Goal: Task Accomplishment & Management: Complete application form

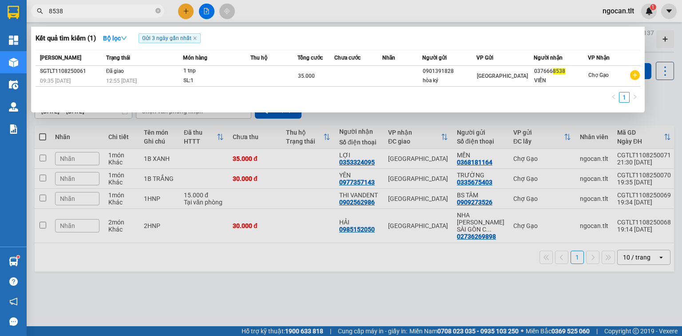
click at [120, 11] on input "8538" at bounding box center [101, 11] width 105 height 10
click at [119, 11] on input "8538" at bounding box center [101, 11] width 105 height 10
click at [74, 6] on input "3350" at bounding box center [101, 11] width 105 height 10
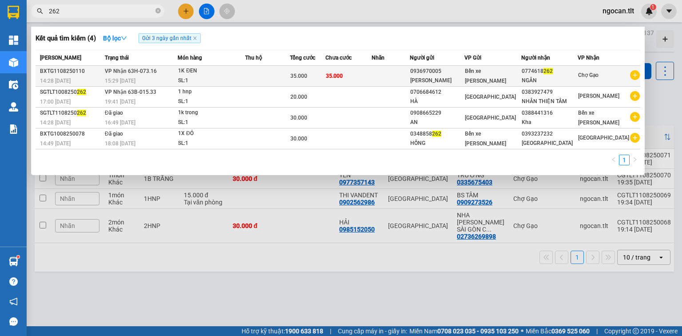
type input "262"
click at [243, 81] on div "SL: 1" at bounding box center [211, 81] width 67 height 10
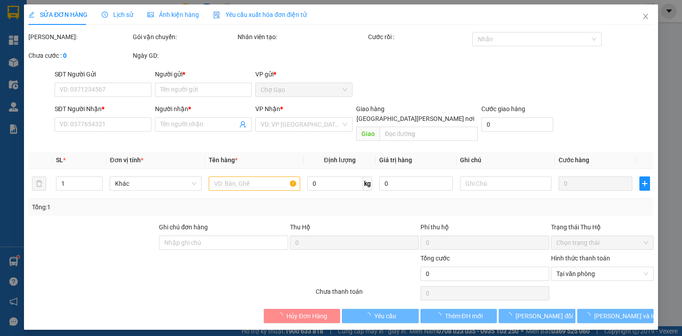
type input "0936970005"
type input "[PERSON_NAME]"
type input "0774618262"
type input "NGÂN"
type input "35.000"
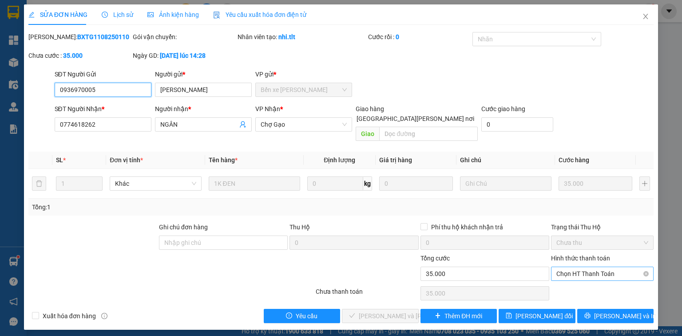
click at [588, 267] on span "Chọn HT Thanh Toán" at bounding box center [603, 273] width 92 height 13
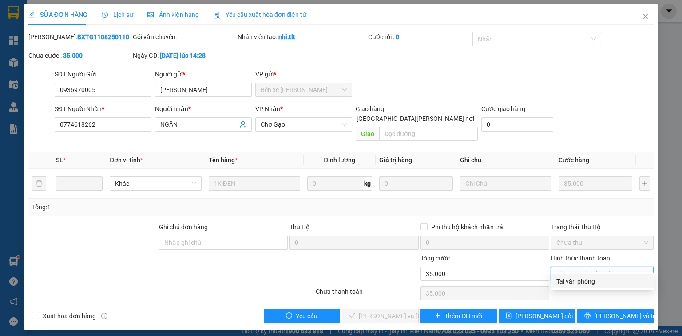
drag, startPoint x: 580, startPoint y: 284, endPoint x: 556, endPoint y: 288, distance: 23.8
click at [579, 285] on div "Tại văn phòng" at bounding box center [603, 281] width 92 height 10
type input "0"
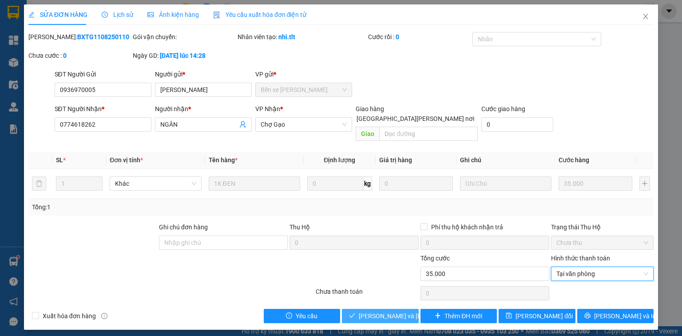
click at [384, 311] on span "[PERSON_NAME] và [PERSON_NAME] hàng" at bounding box center [419, 316] width 120 height 10
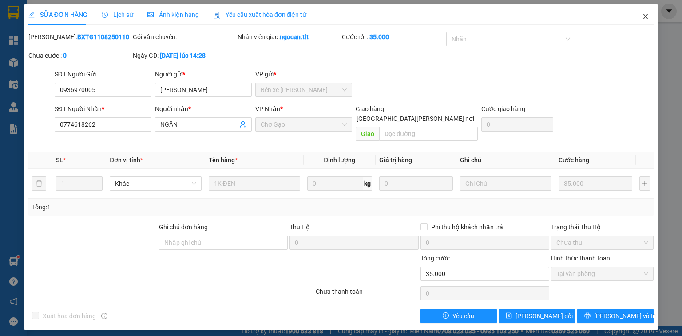
drag, startPoint x: 645, startPoint y: 16, endPoint x: 112, endPoint y: 8, distance: 532.7
click at [645, 16] on icon "close" at bounding box center [645, 16] width 7 height 7
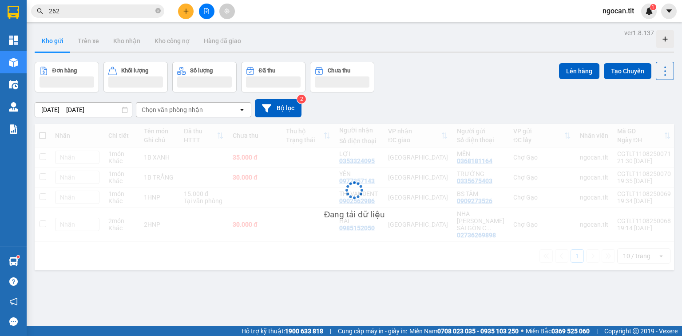
click at [75, 15] on input "262" at bounding box center [101, 11] width 105 height 10
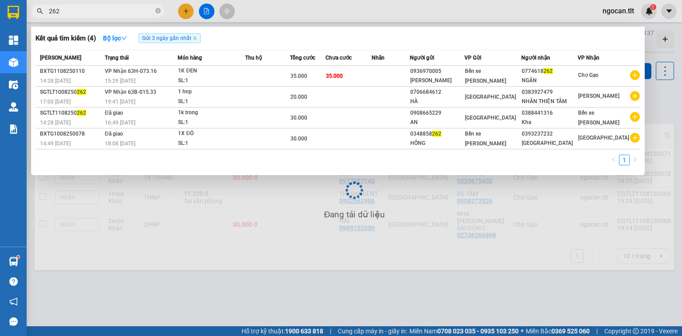
click at [75, 15] on input "262" at bounding box center [101, 11] width 105 height 10
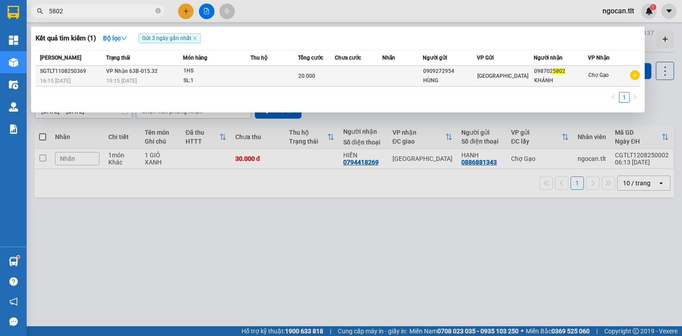
type input "5802"
click at [229, 82] on div "SL: 1" at bounding box center [216, 81] width 67 height 10
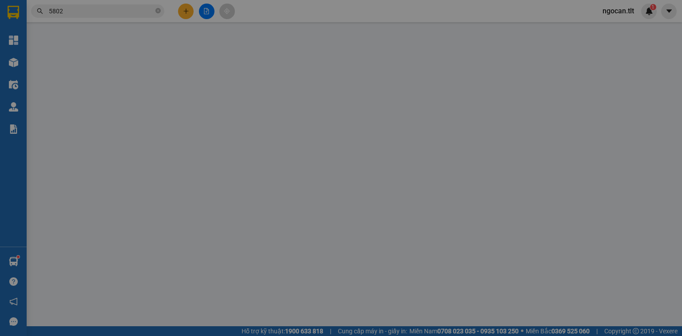
type input "0909272954"
type input "HÙNG"
type input "0987025802"
type input "KHÁNH"
type input "20.000"
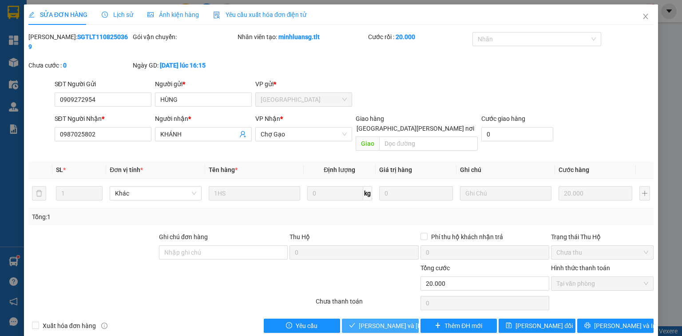
click at [377, 319] on button "[PERSON_NAME] và [PERSON_NAME] hàng" at bounding box center [380, 326] width 77 height 14
